Goal: Transaction & Acquisition: Obtain resource

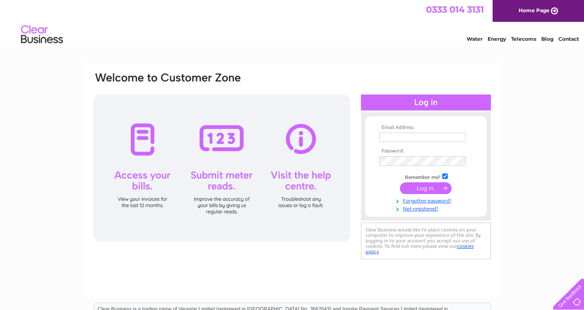
type input "weightmancs@w3z.co.uk"
click at [421, 188] on input "submit" at bounding box center [426, 188] width 52 height 12
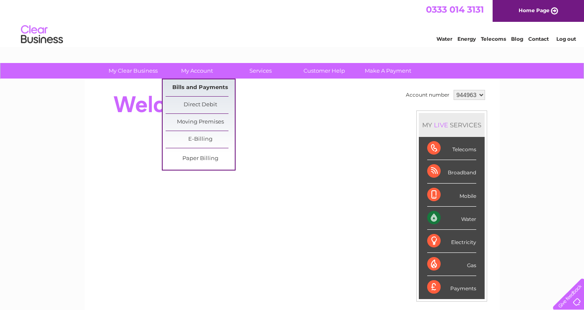
click at [188, 88] on link "Bills and Payments" at bounding box center [200, 87] width 69 height 17
click at [194, 86] on link "Bills and Payments" at bounding box center [200, 87] width 69 height 17
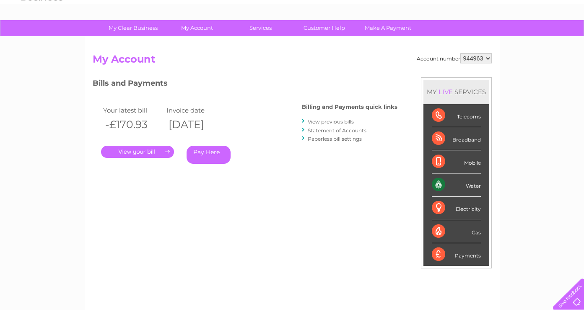
scroll to position [48, 0]
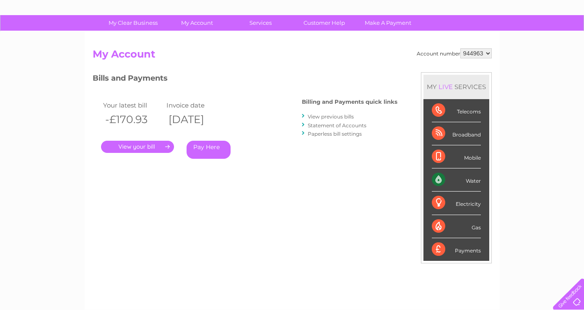
click at [139, 146] on link "." at bounding box center [137, 146] width 73 height 12
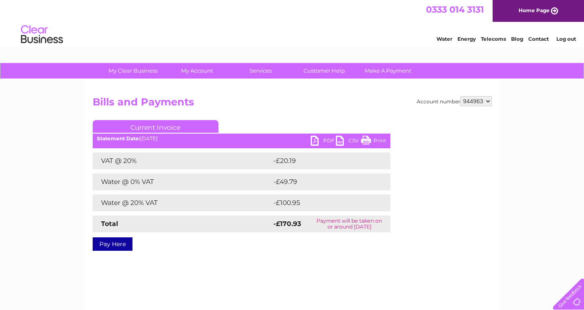
click at [313, 139] on link "PDF" at bounding box center [323, 141] width 25 height 12
click at [311, 143] on link "PDF" at bounding box center [323, 141] width 25 height 12
click at [313, 142] on link "PDF" at bounding box center [323, 141] width 25 height 12
